Goal: Task Accomplishment & Management: Use online tool/utility

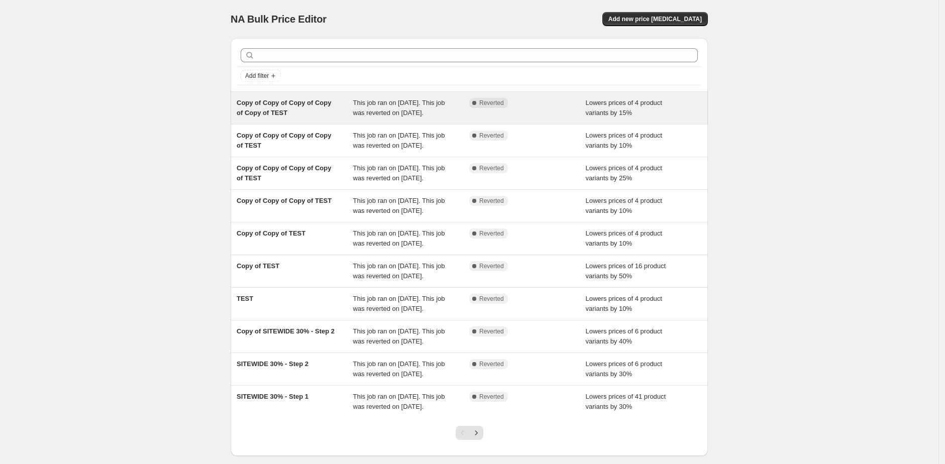
click at [523, 118] on div "Complete Reverted" at bounding box center [527, 108] width 116 height 20
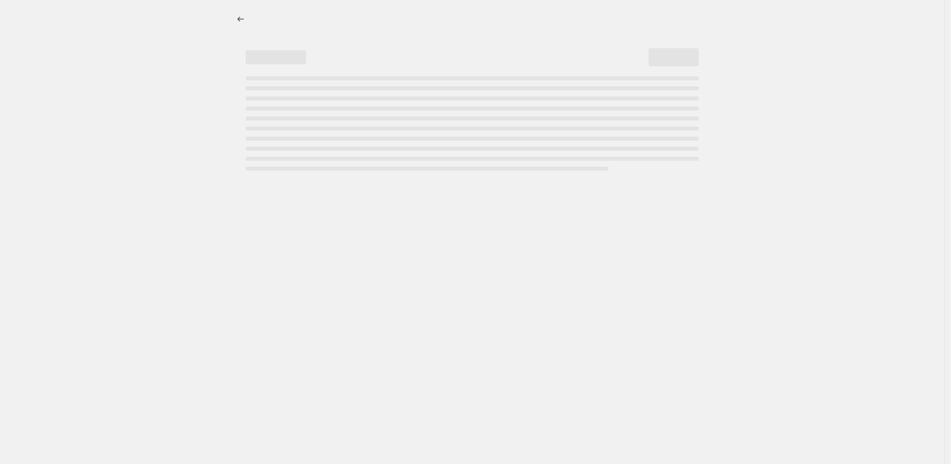
select select "percentage"
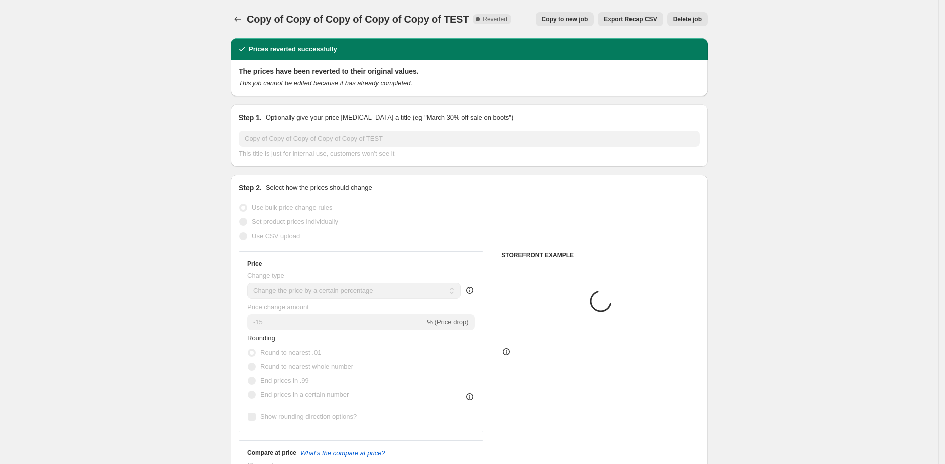
click at [574, 23] on span "Copy to new job" at bounding box center [564, 19] width 47 height 8
select select "percentage"
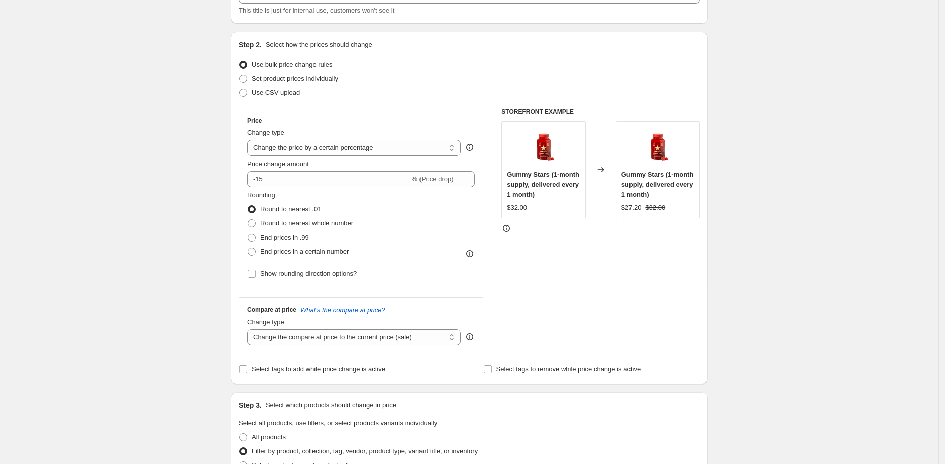
scroll to position [86, 0]
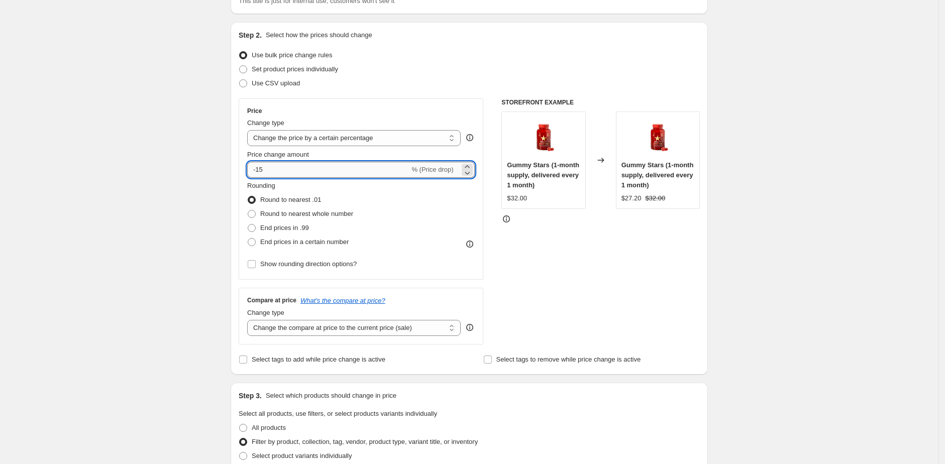
click at [298, 168] on input "-15" at bounding box center [328, 170] width 162 height 16
click at [296, 171] on input "-15" at bounding box center [328, 170] width 162 height 16
click at [268, 166] on input "-15" at bounding box center [328, 170] width 162 height 16
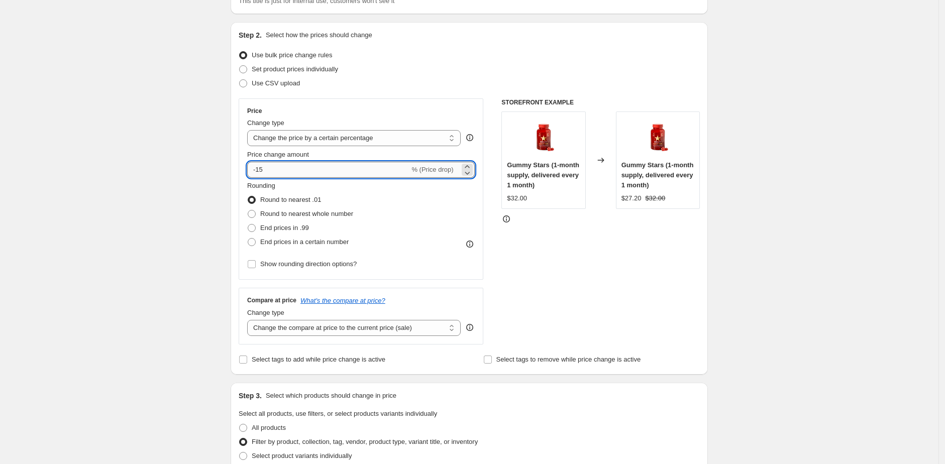
click at [268, 166] on input "-15" at bounding box center [328, 170] width 162 height 16
type input "-20"
click at [137, 256] on div "Create new price [MEDICAL_DATA]. This page is ready Create new price [MEDICAL_D…" at bounding box center [469, 454] width 938 height 1080
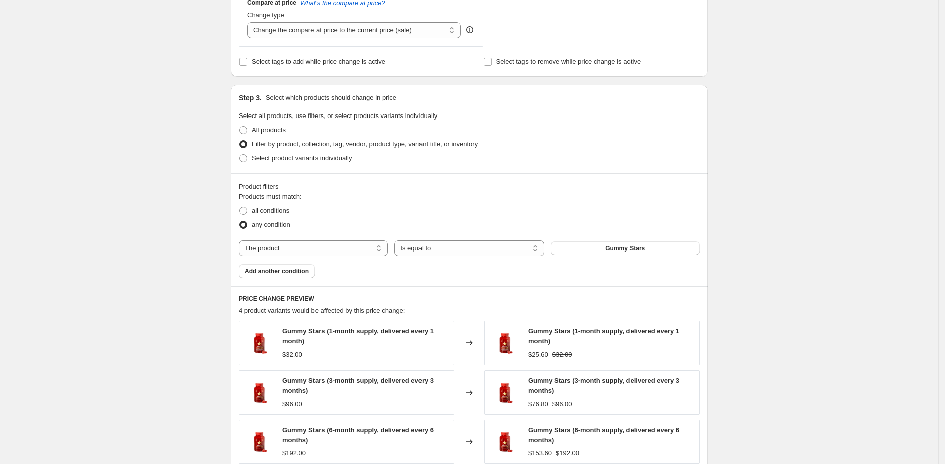
scroll to position [424, 0]
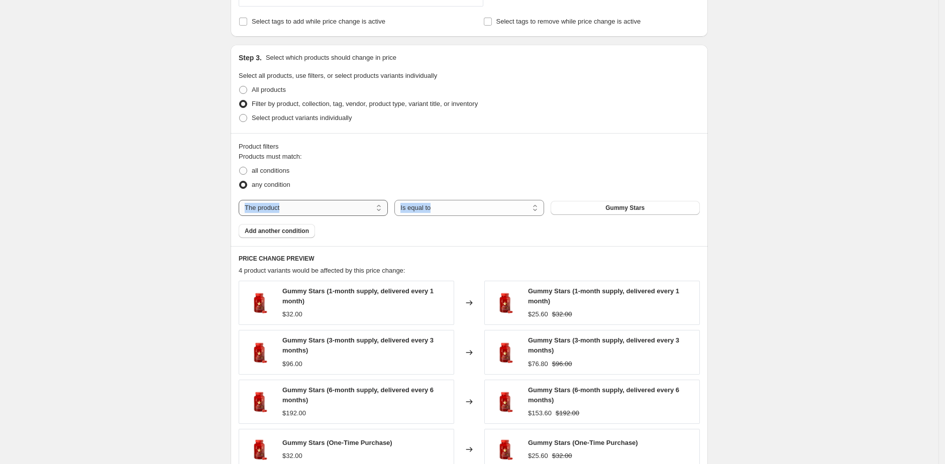
click at [315, 214] on div "Products must match: all conditions any condition The product The product's col…" at bounding box center [469, 195] width 461 height 86
click at [315, 209] on select "The product The product's collection The product's tag The product's vendor The…" at bounding box center [313, 208] width 149 height 16
select select "collection"
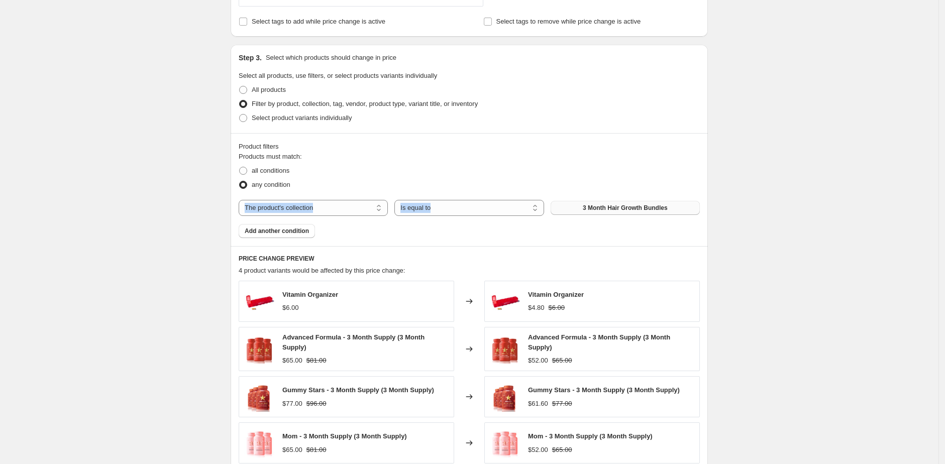
click at [609, 209] on span "3 Month Hair Growth Bundles" at bounding box center [624, 208] width 85 height 8
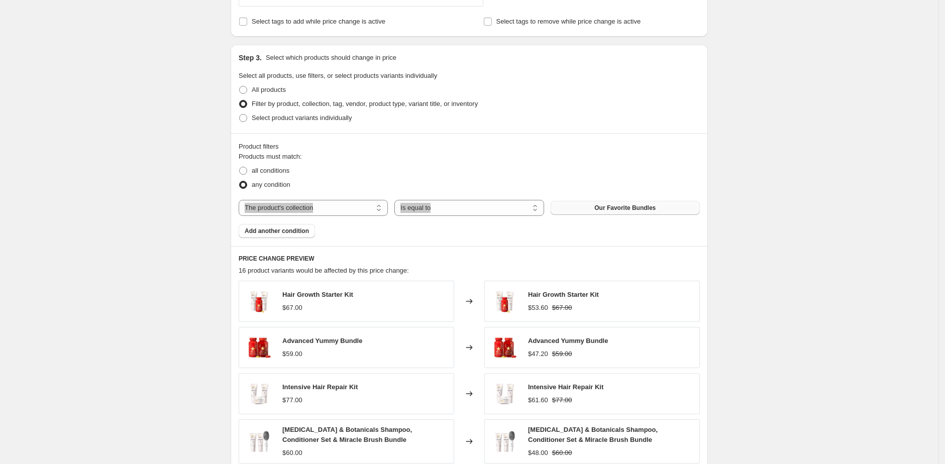
scroll to position [656, 0]
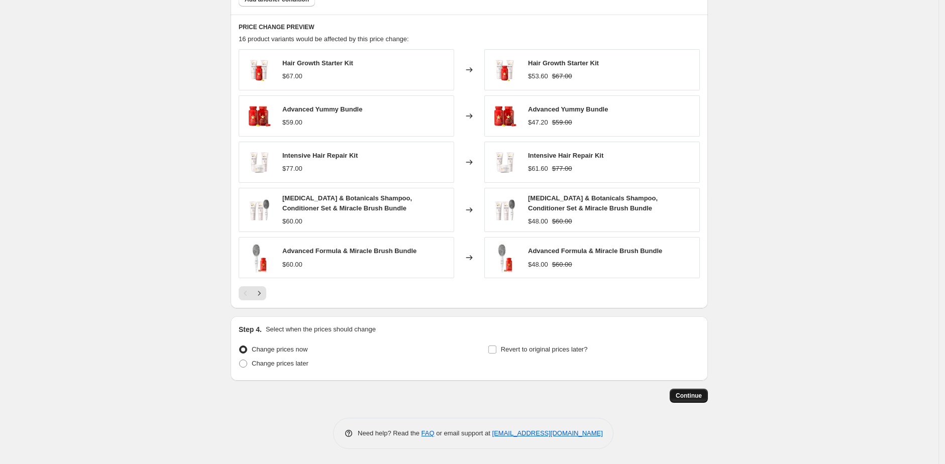
click at [702, 396] on span "Continue" at bounding box center [688, 396] width 26 height 8
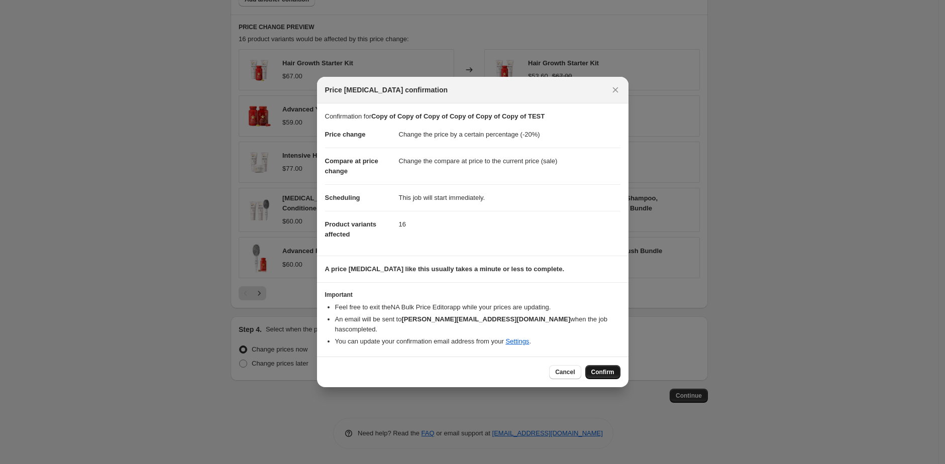
click at [594, 368] on span "Confirm" at bounding box center [602, 372] width 23 height 8
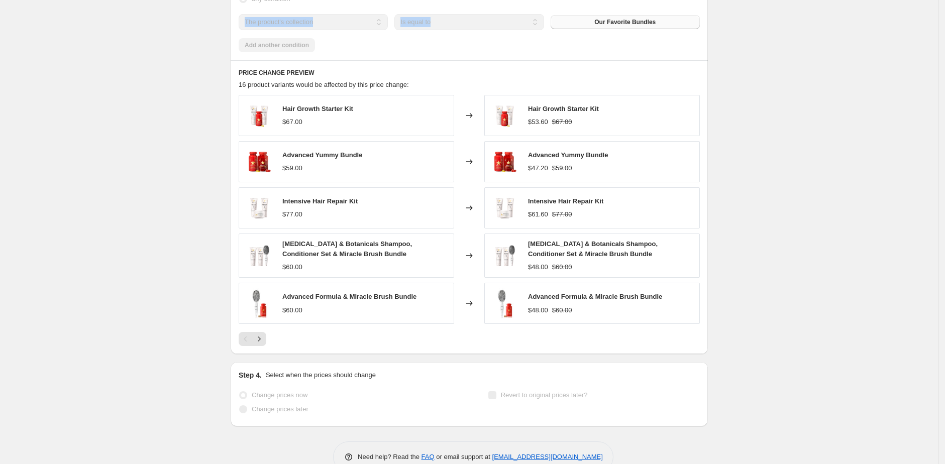
scroll to position [683, 0]
